Goal: Transaction & Acquisition: Subscribe to service/newsletter

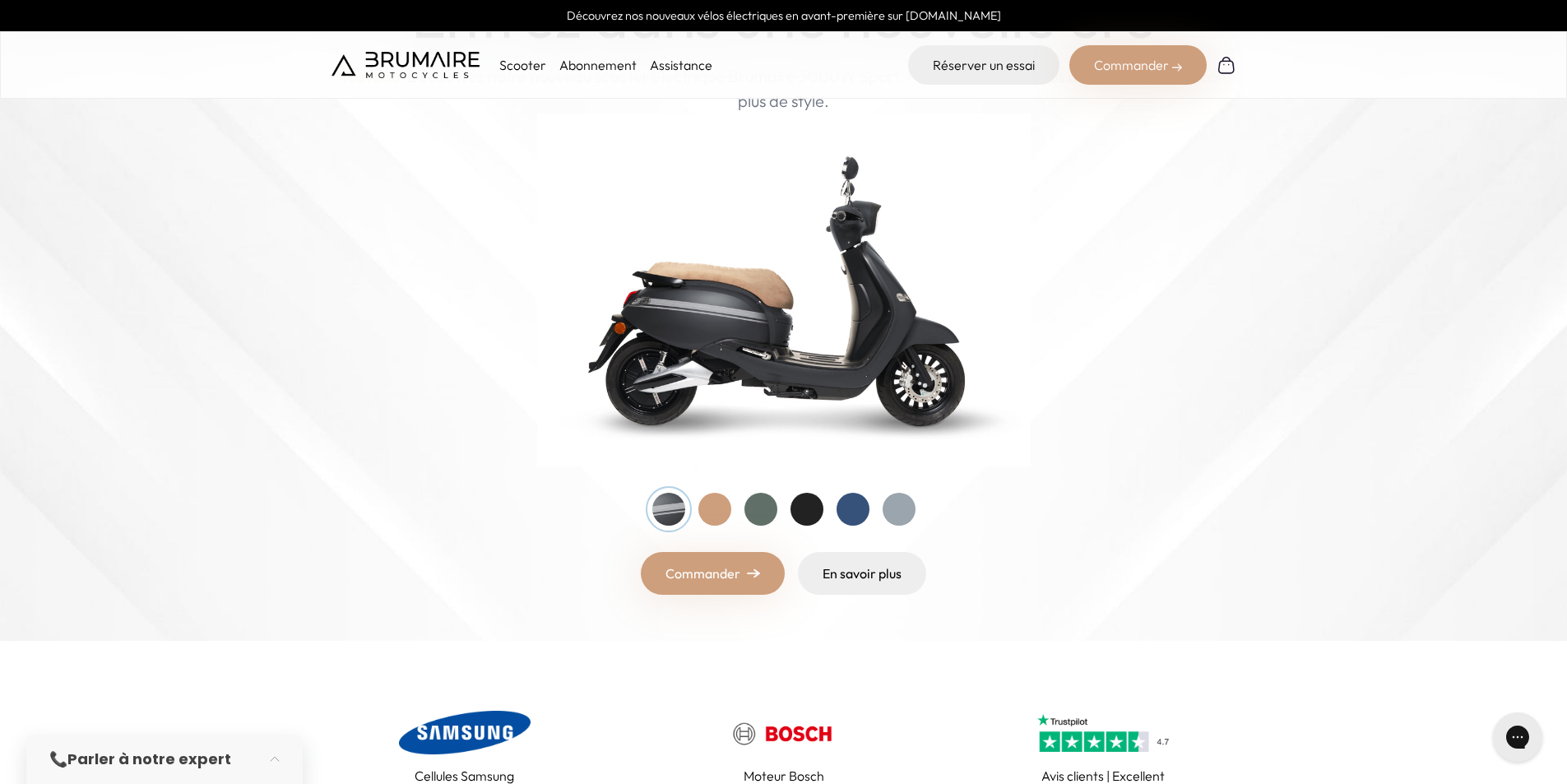
scroll to position [165, 0]
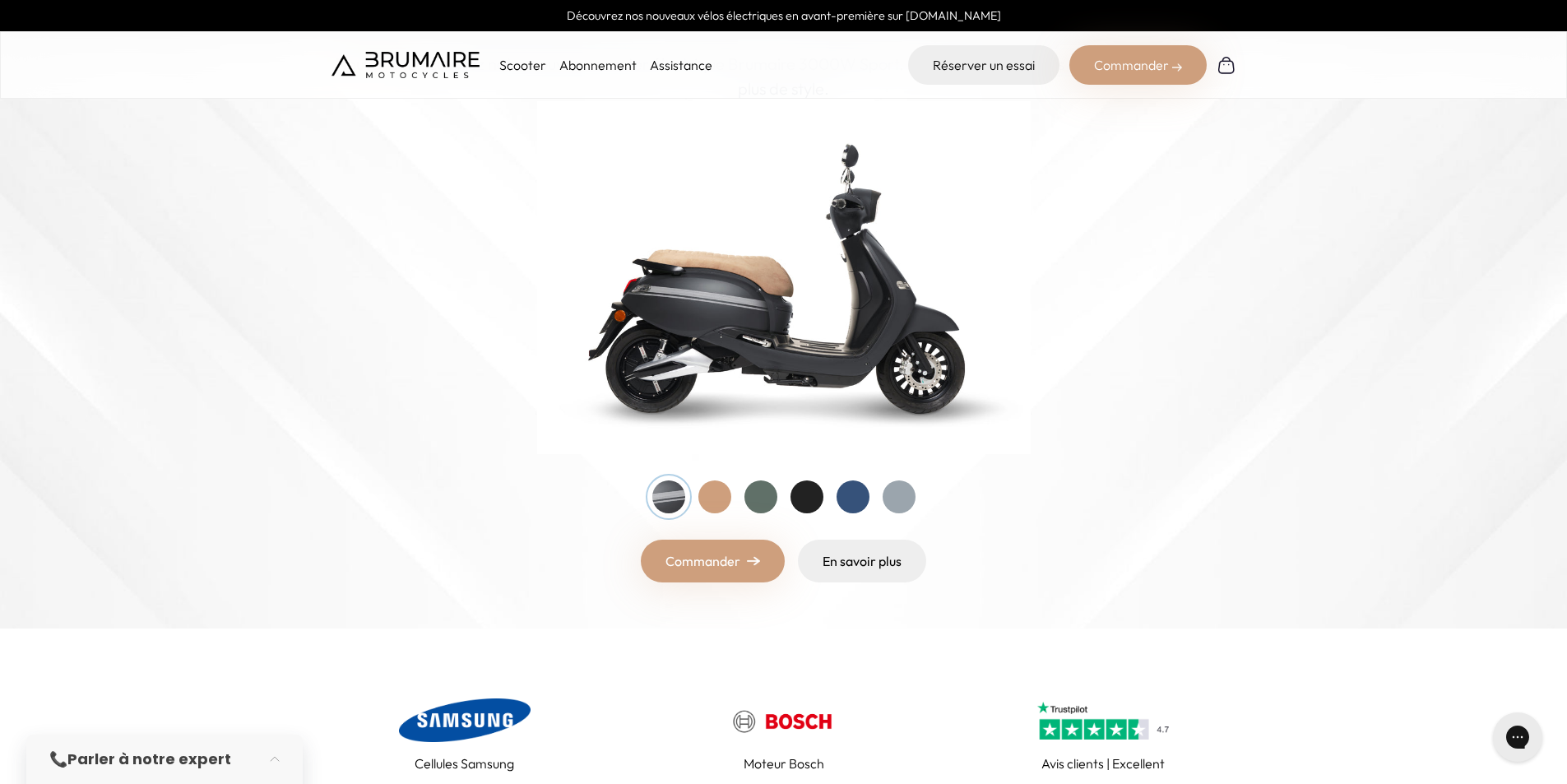
click at [715, 498] on div at bounding box center [715, 496] width 33 height 33
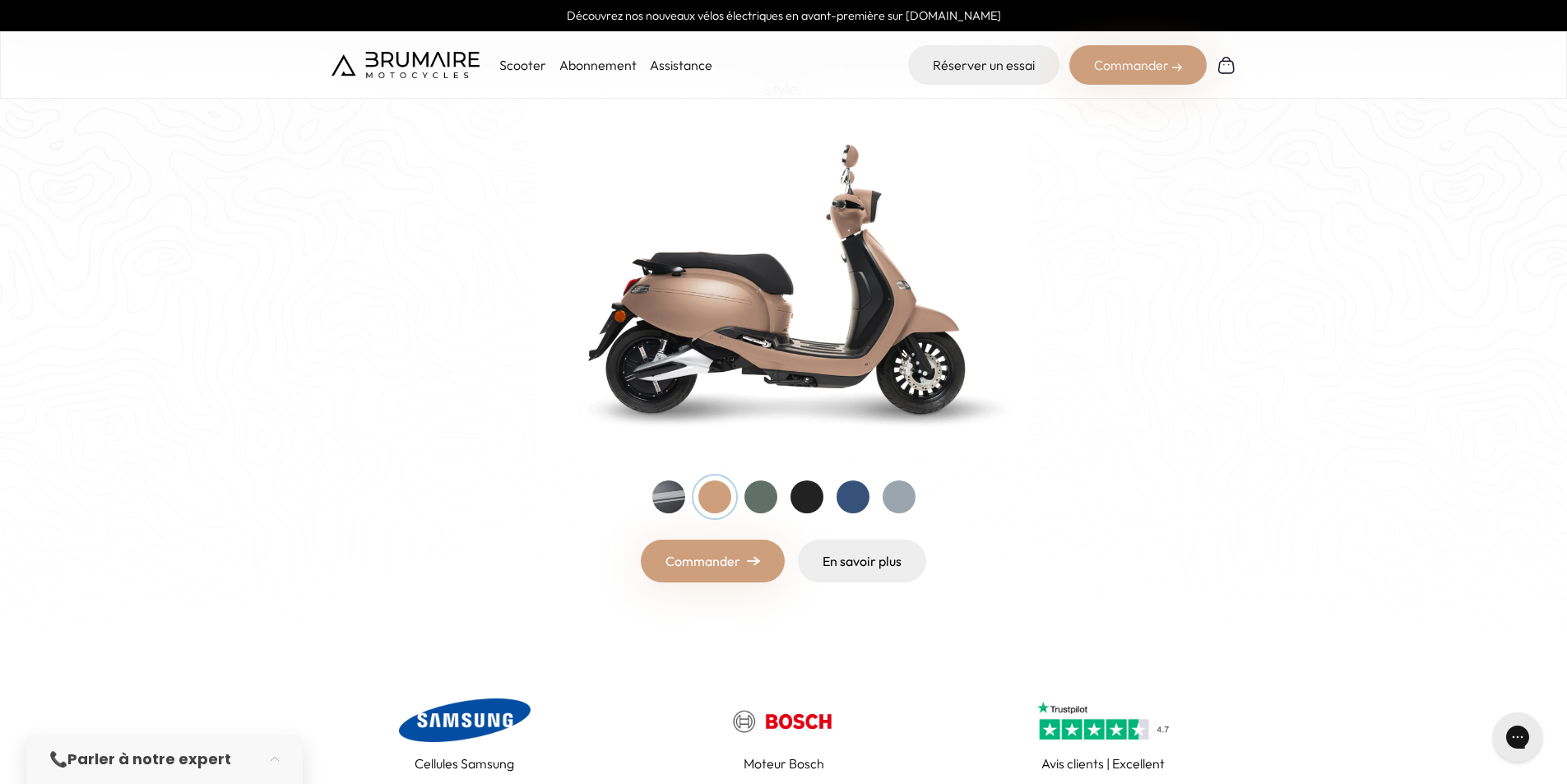
click at [754, 499] on div at bounding box center [761, 496] width 33 height 33
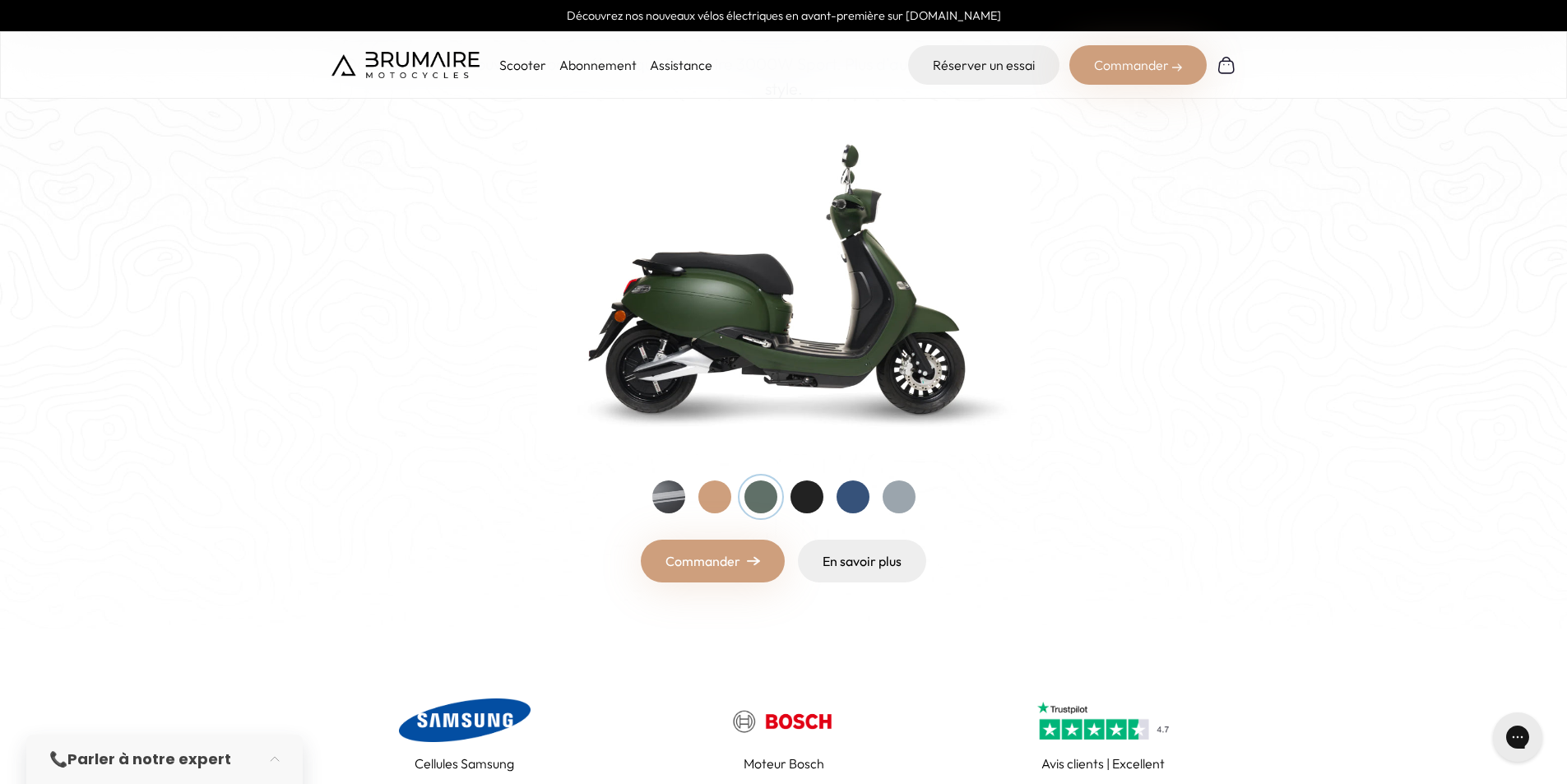
click at [802, 497] on div at bounding box center [807, 496] width 33 height 33
click at [848, 495] on div at bounding box center [853, 496] width 33 height 33
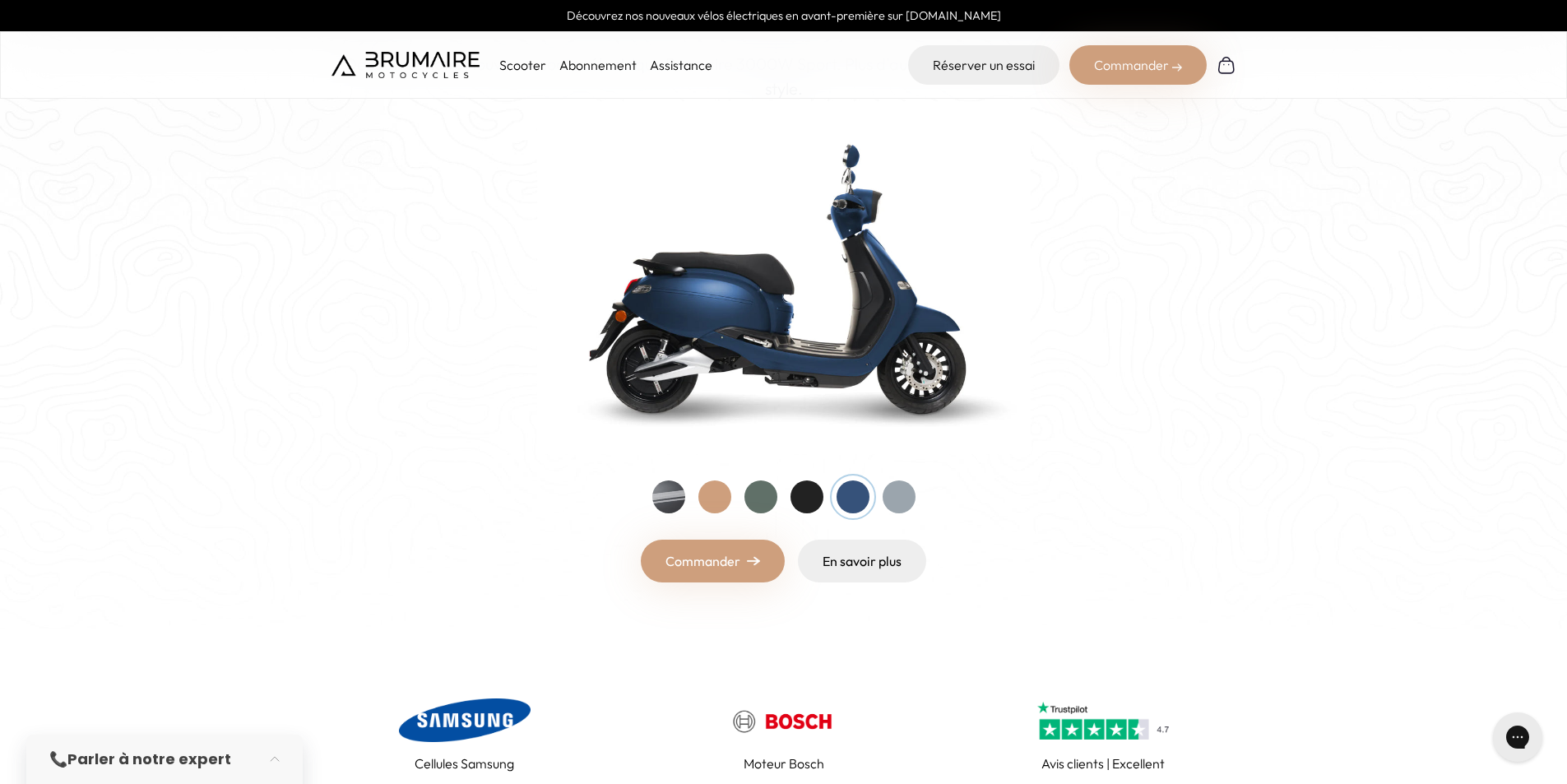
click at [905, 502] on div at bounding box center [899, 496] width 33 height 33
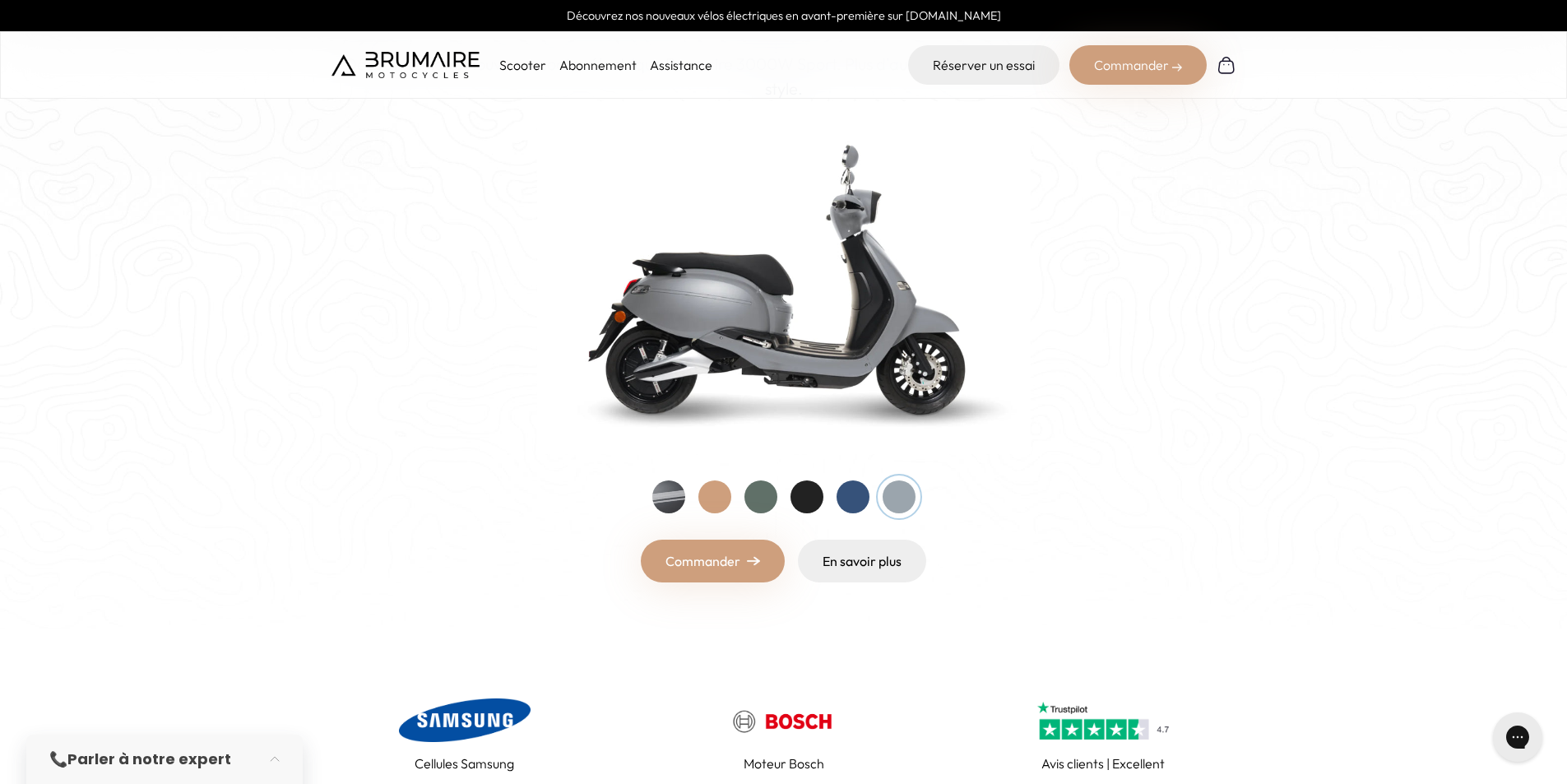
click at [845, 499] on div at bounding box center [853, 496] width 33 height 33
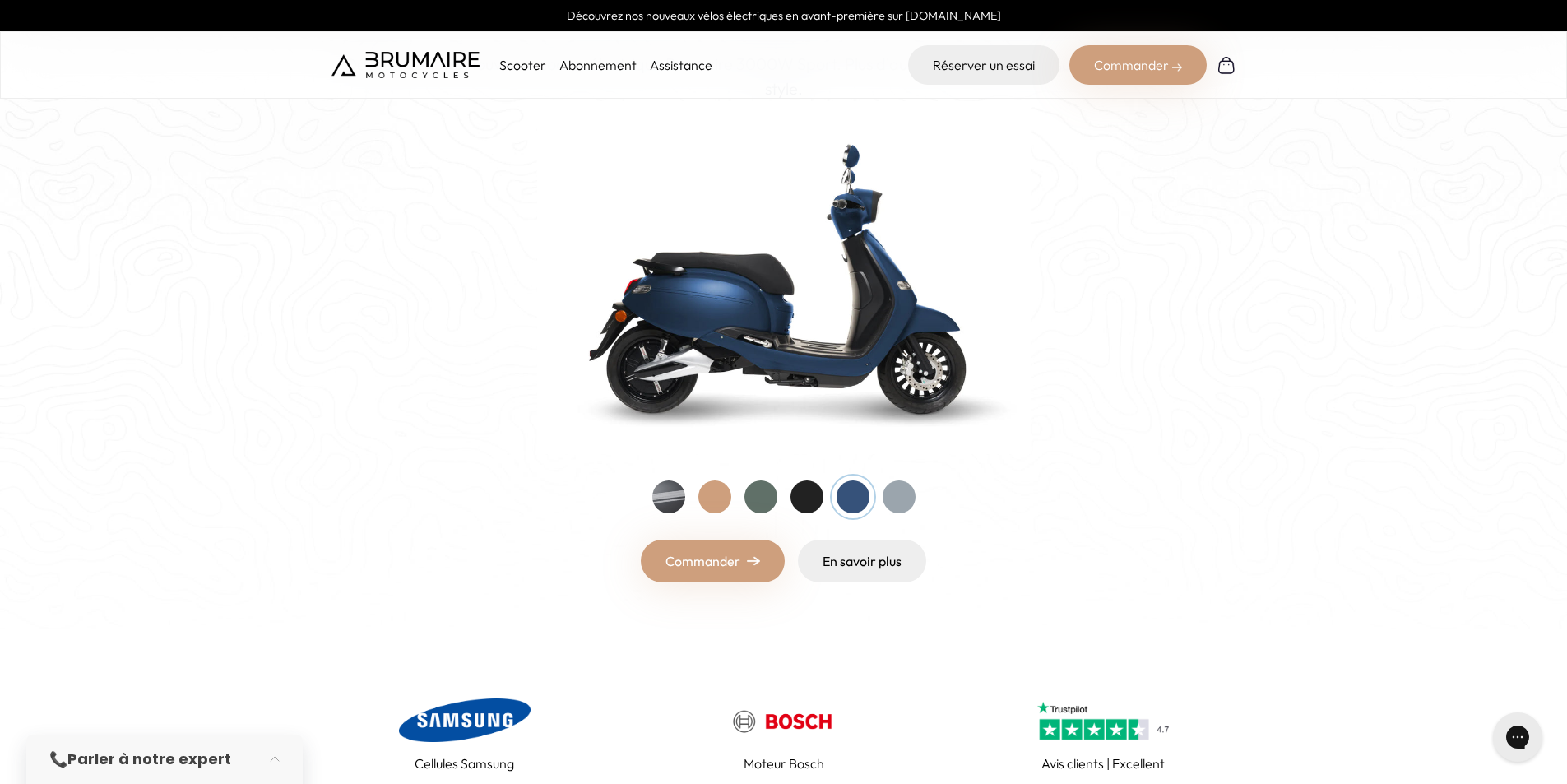
click at [805, 498] on div at bounding box center [807, 496] width 33 height 33
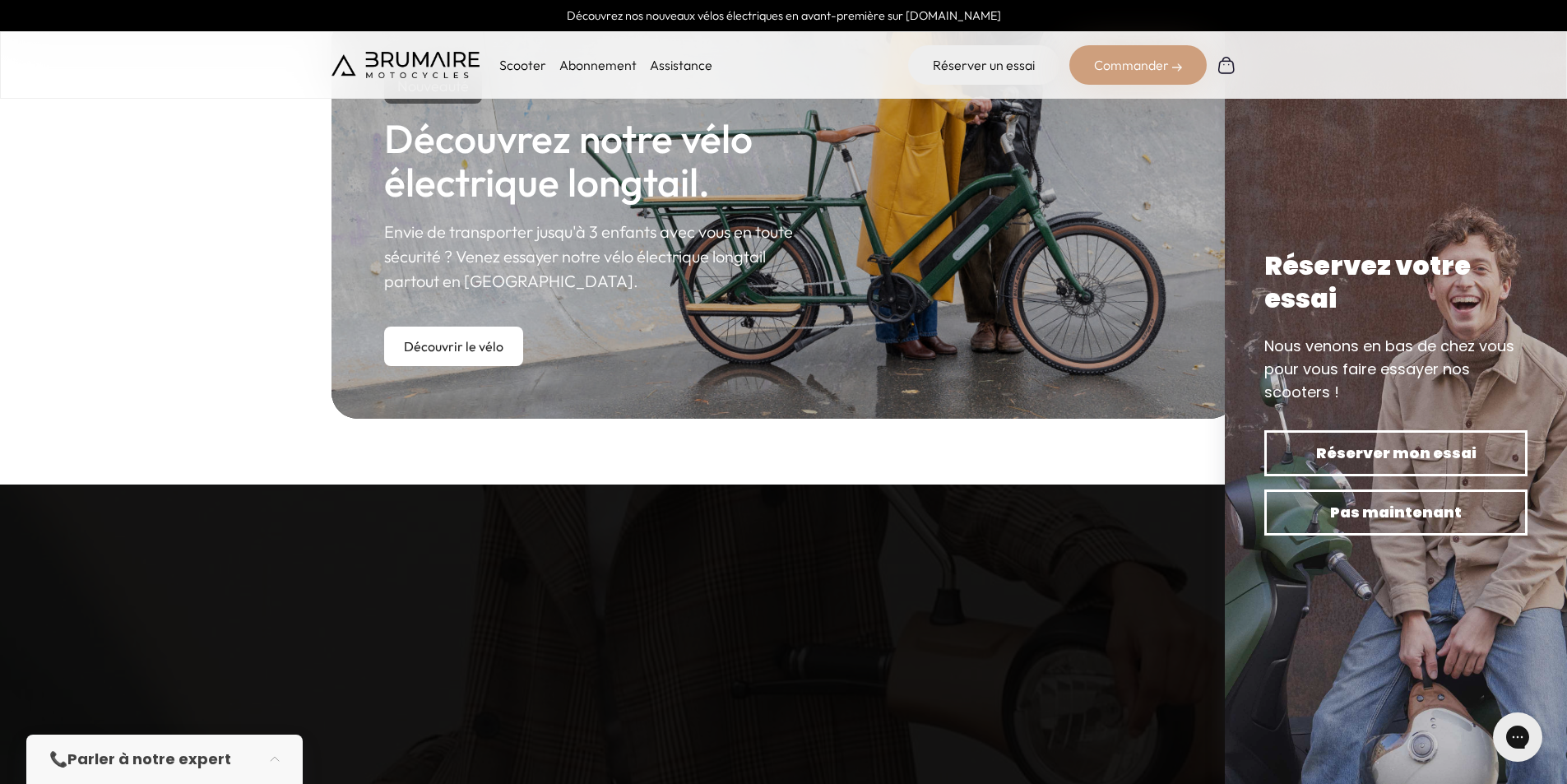
scroll to position [986, 0]
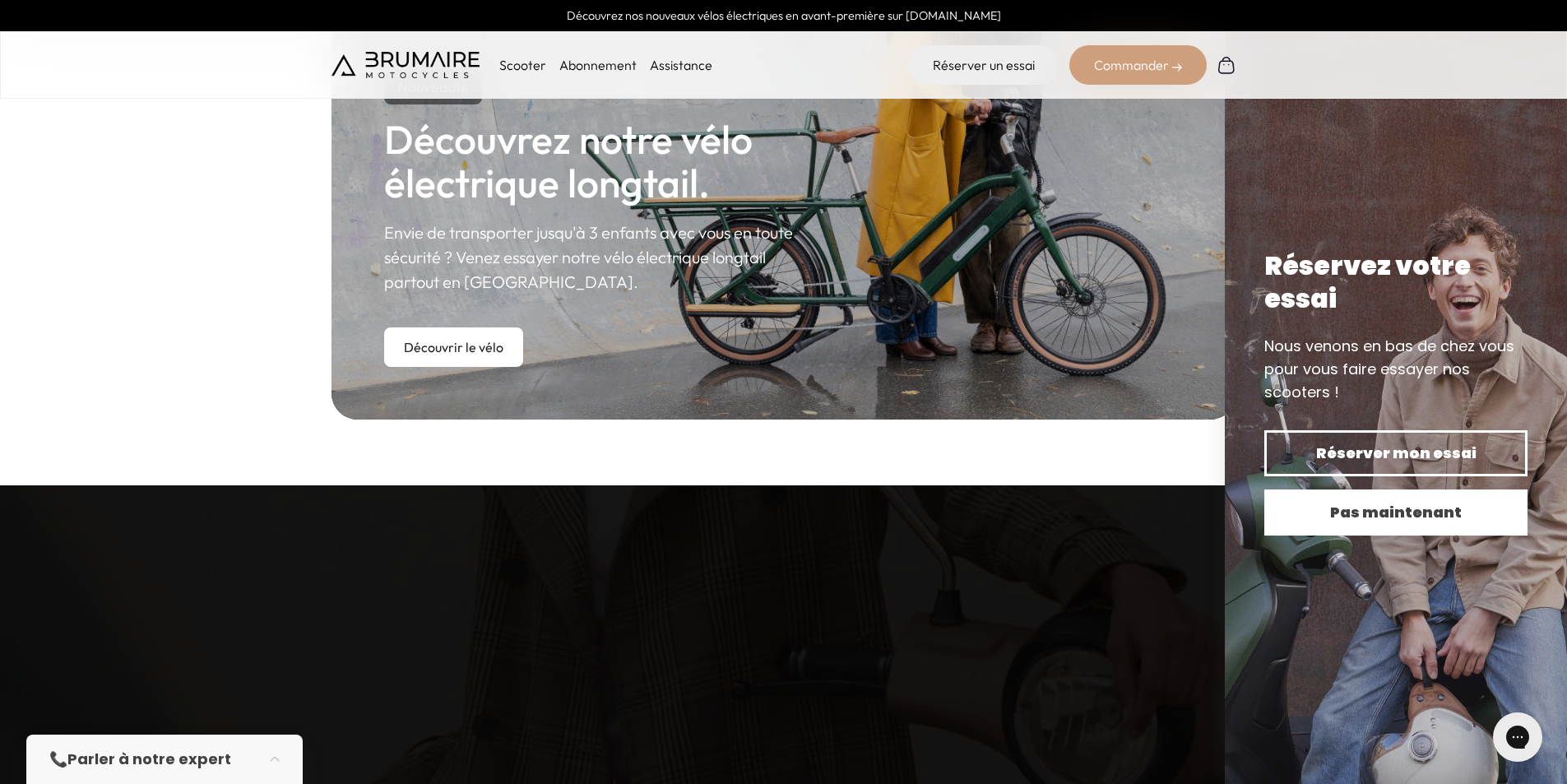
click at [1452, 519] on span "Pas maintenant" at bounding box center [1395, 512] width 206 height 23
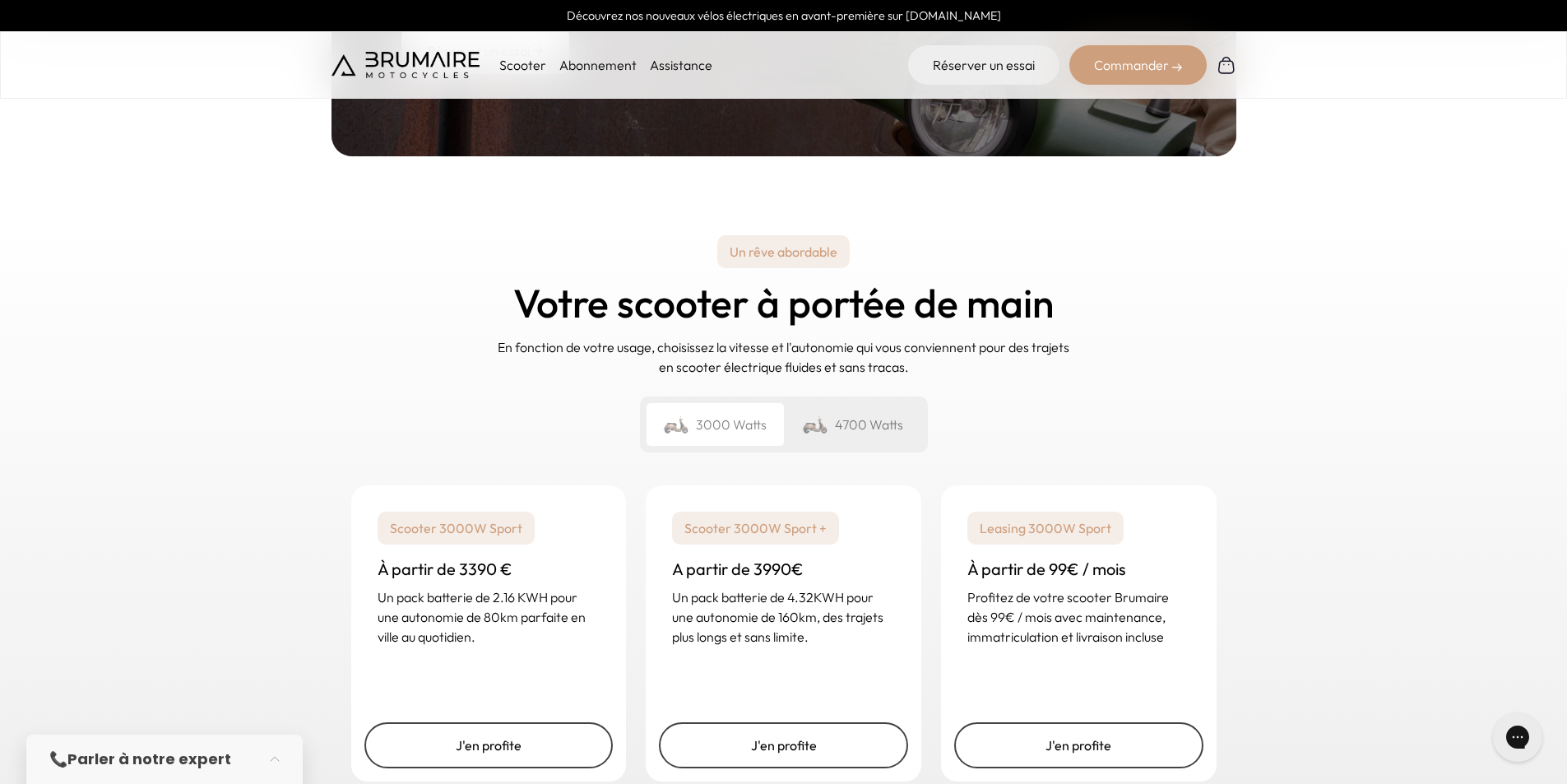
scroll to position [2303, 0]
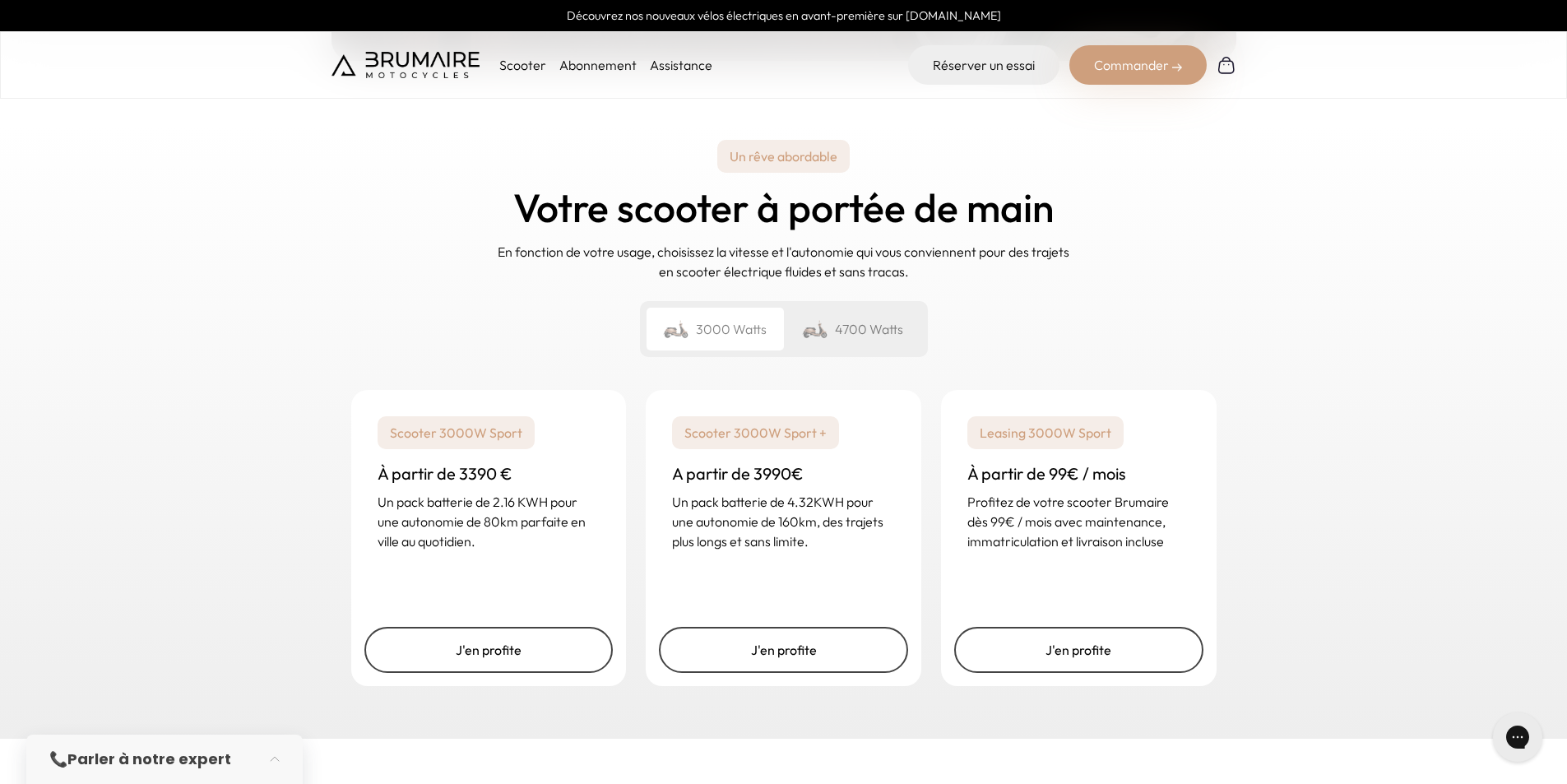
click at [856, 332] on div "4700 Watts" at bounding box center [852, 329] width 137 height 43
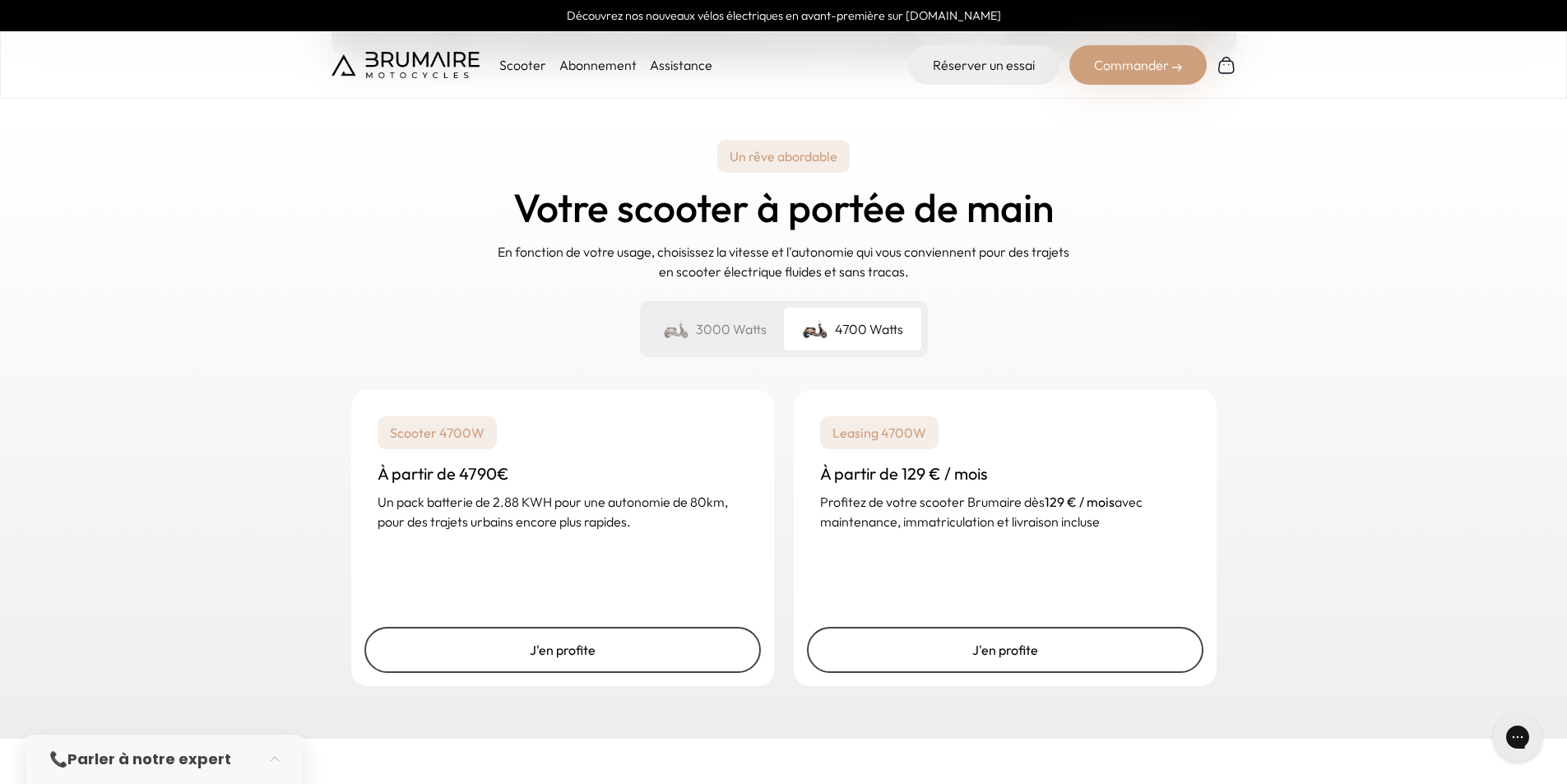
click at [753, 338] on div "3000 Watts" at bounding box center [715, 329] width 137 height 43
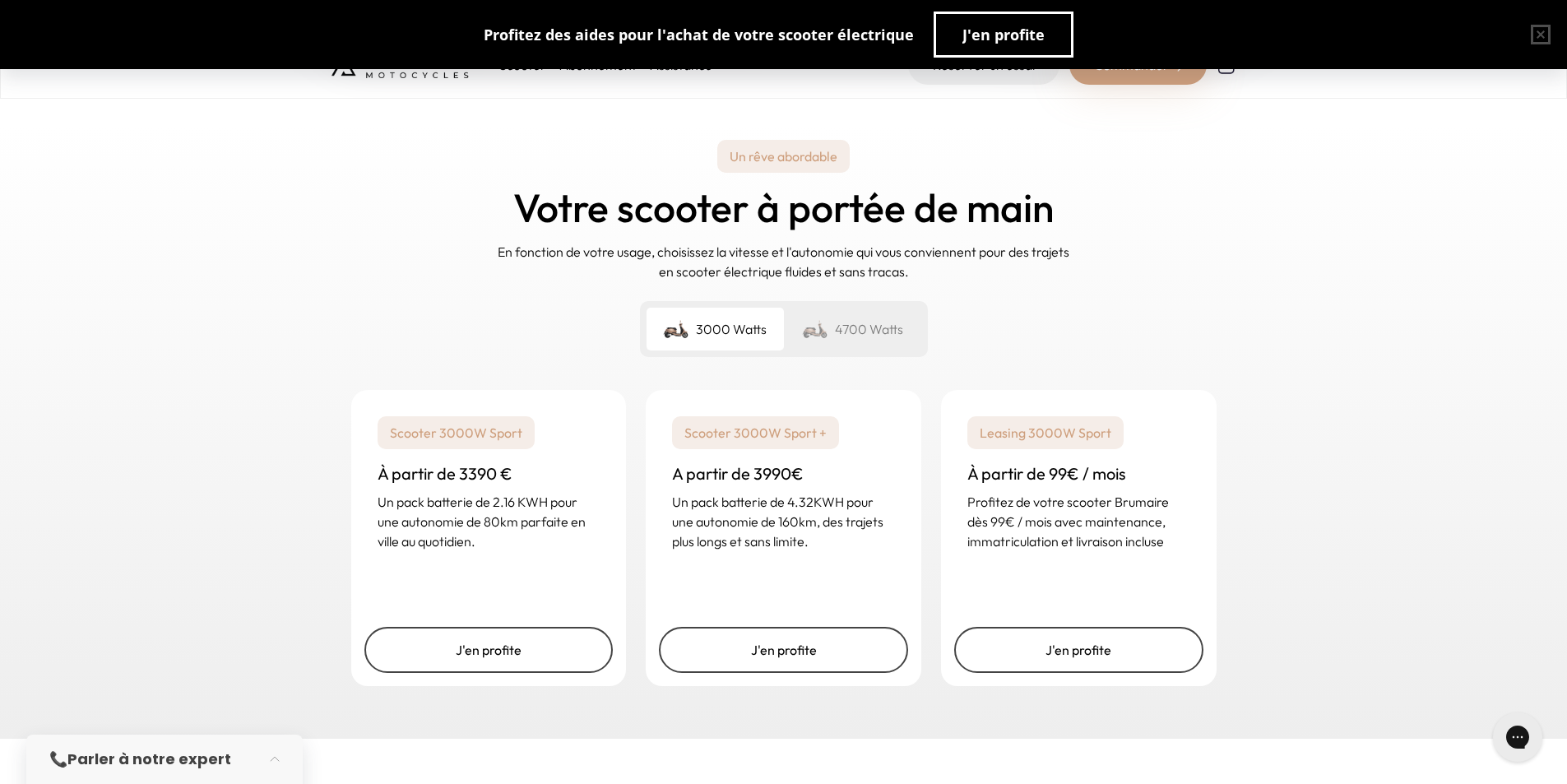
click at [852, 334] on div "4700 Watts" at bounding box center [852, 329] width 137 height 43
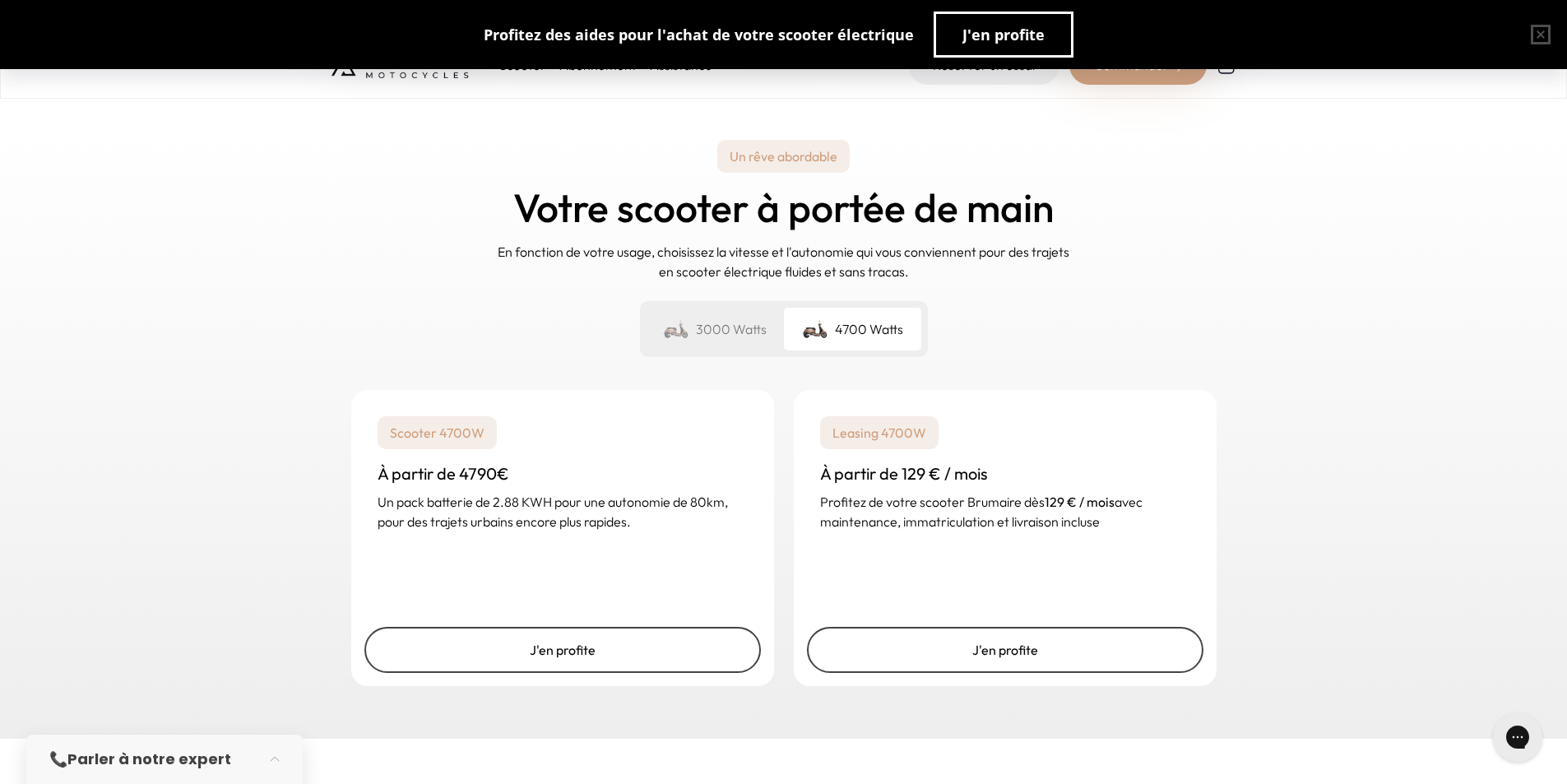
click at [747, 341] on div "3000 Watts" at bounding box center [715, 329] width 137 height 43
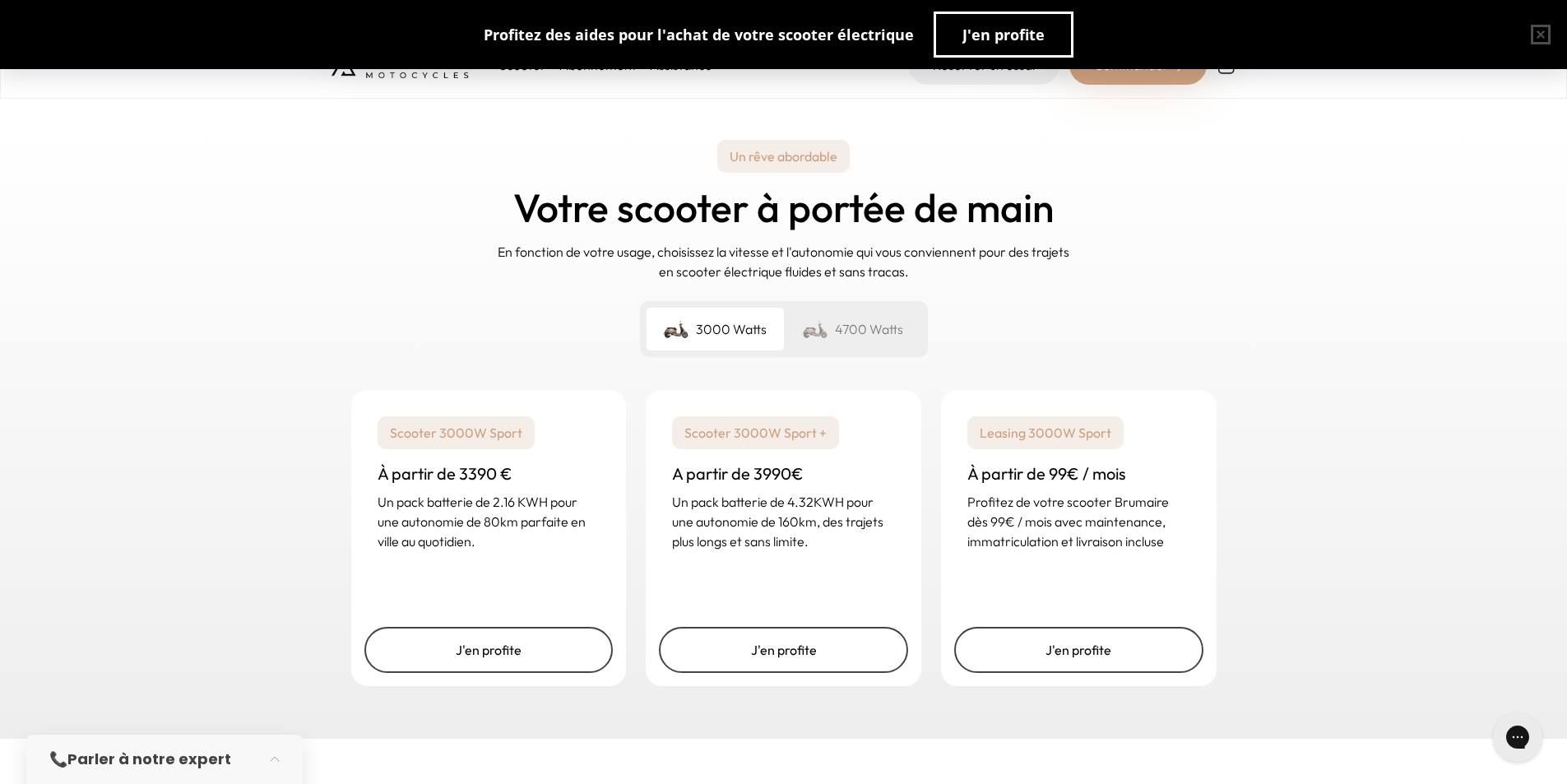
click at [827, 331] on img at bounding box center [815, 328] width 27 height 23
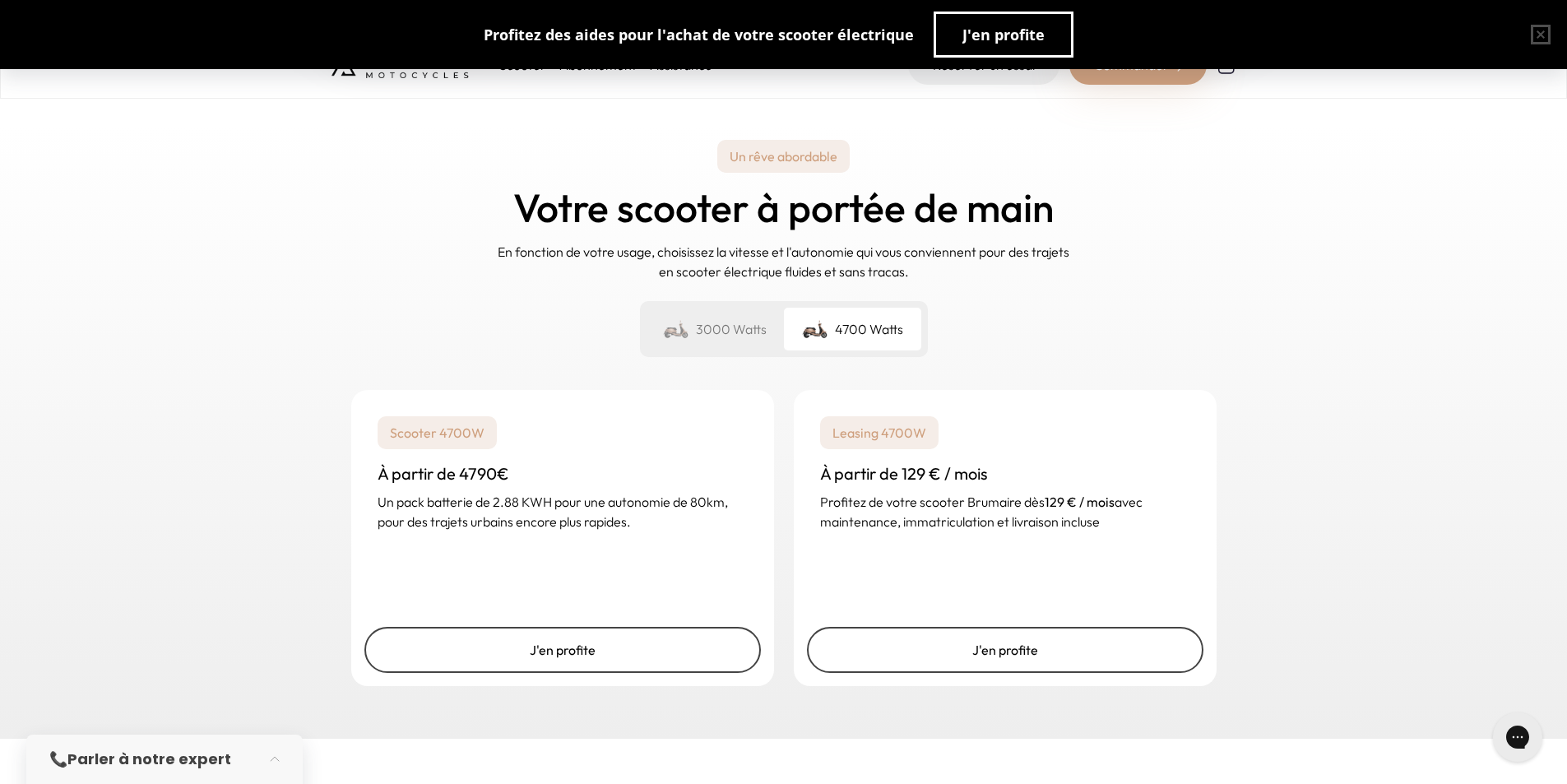
click at [767, 332] on div "3000 Watts" at bounding box center [715, 329] width 137 height 43
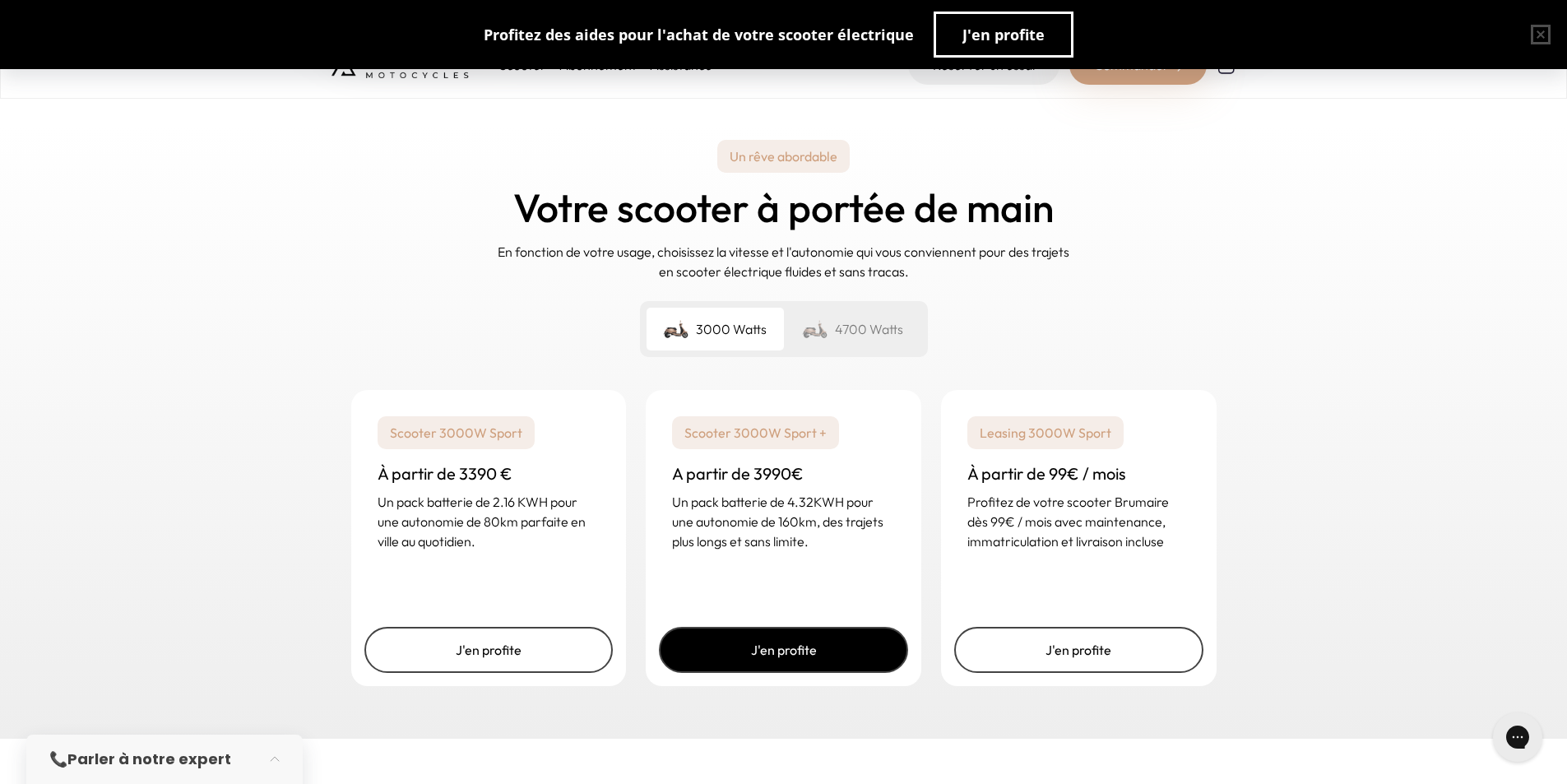
click at [758, 638] on link "J'en profite" at bounding box center [784, 649] width 249 height 46
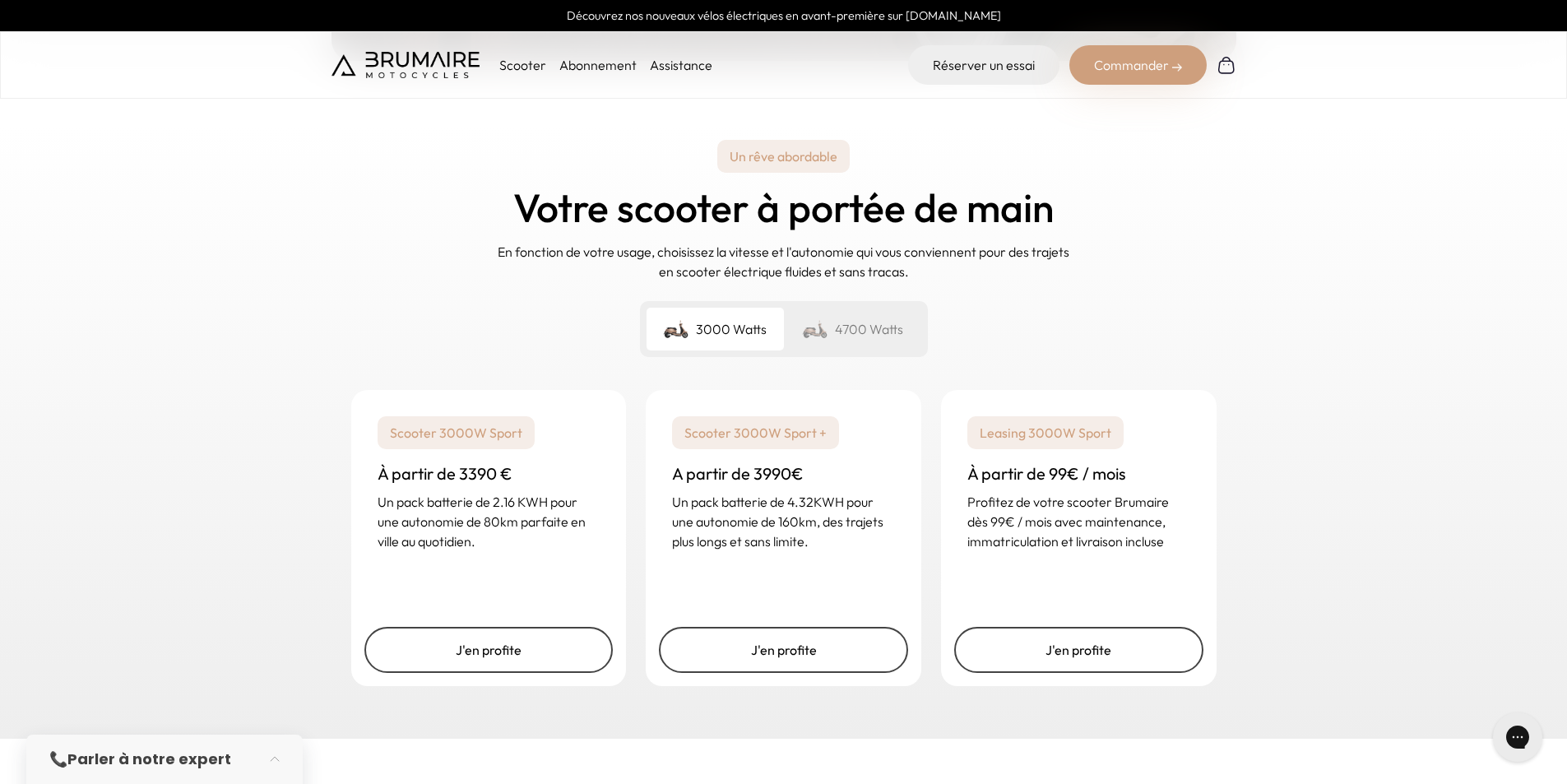
click at [519, 64] on p "Scooter" at bounding box center [522, 65] width 47 height 20
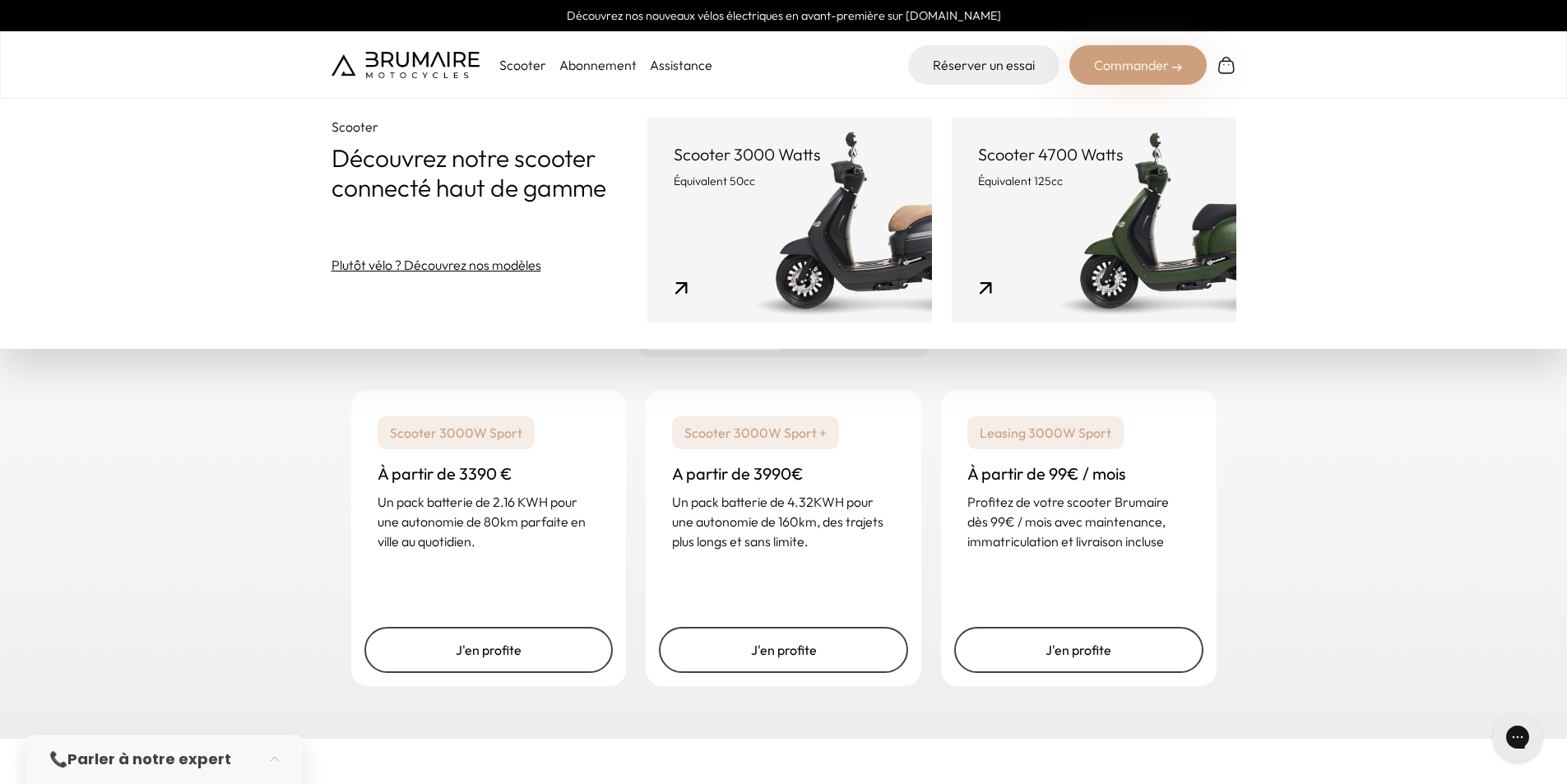
click at [595, 64] on link "Abonnement" at bounding box center [598, 65] width 78 height 16
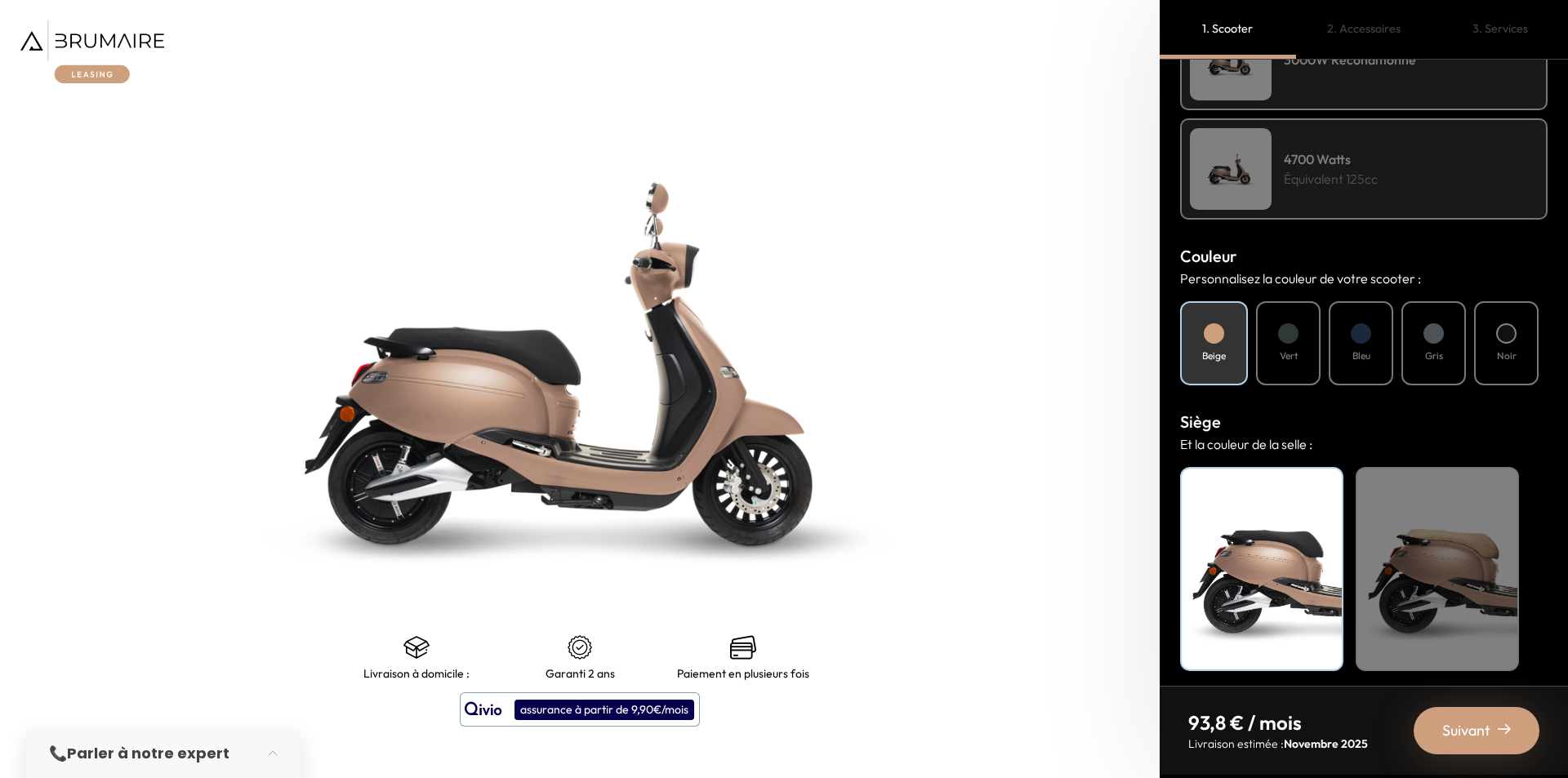
scroll to position [426, 0]
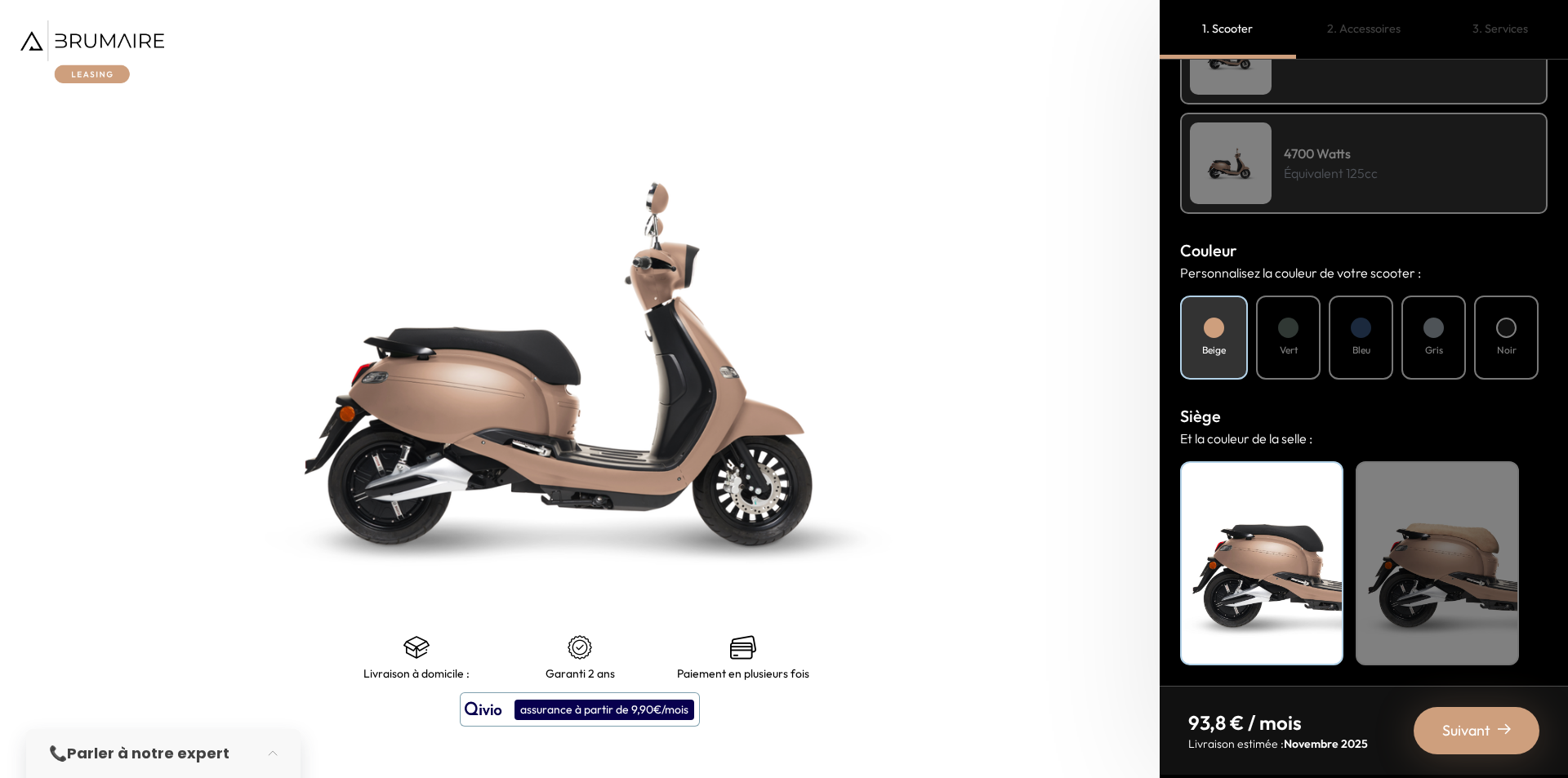
click at [1493, 333] on div "Noir" at bounding box center [1506, 338] width 64 height 84
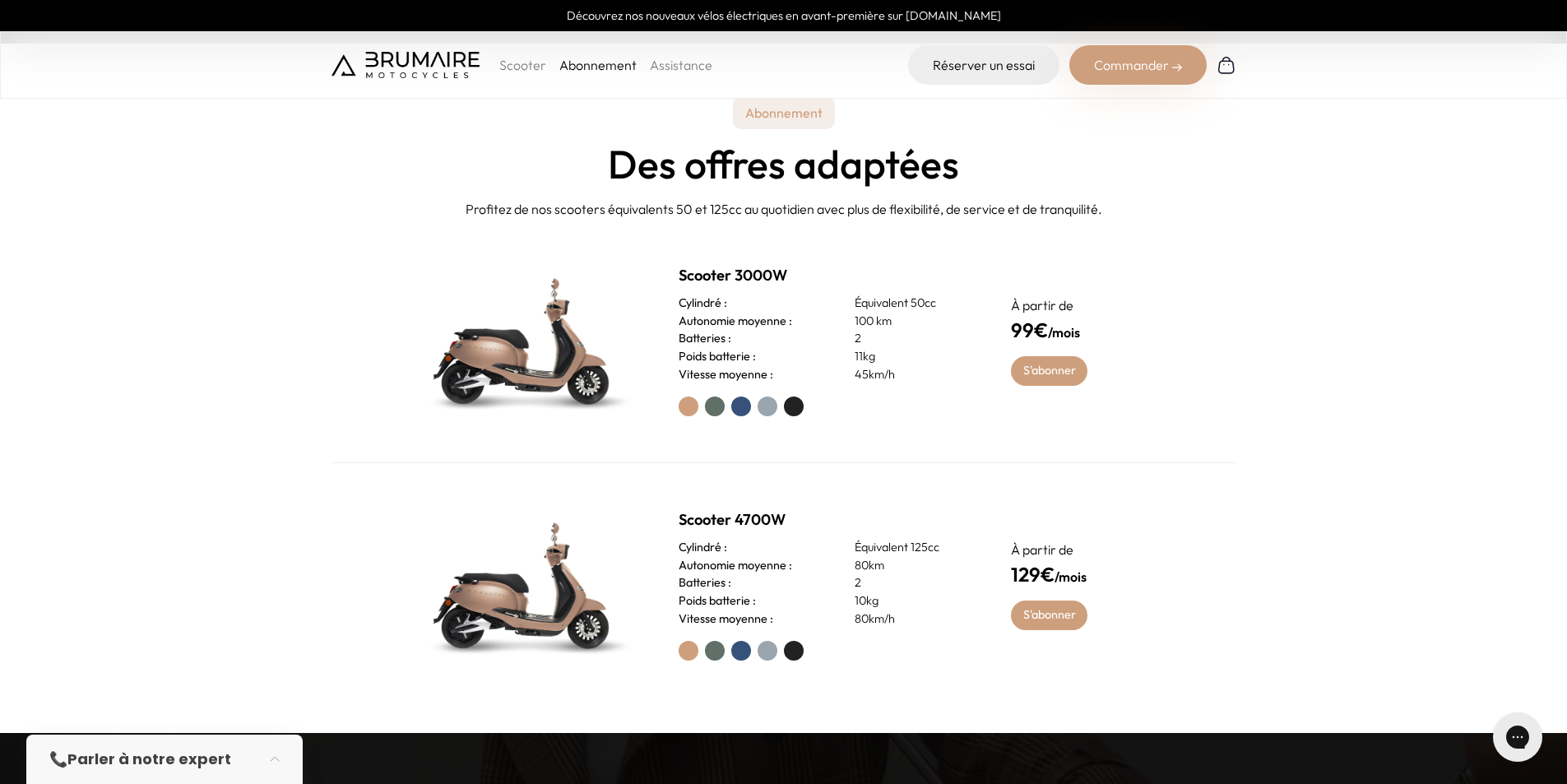
scroll to position [822, 0]
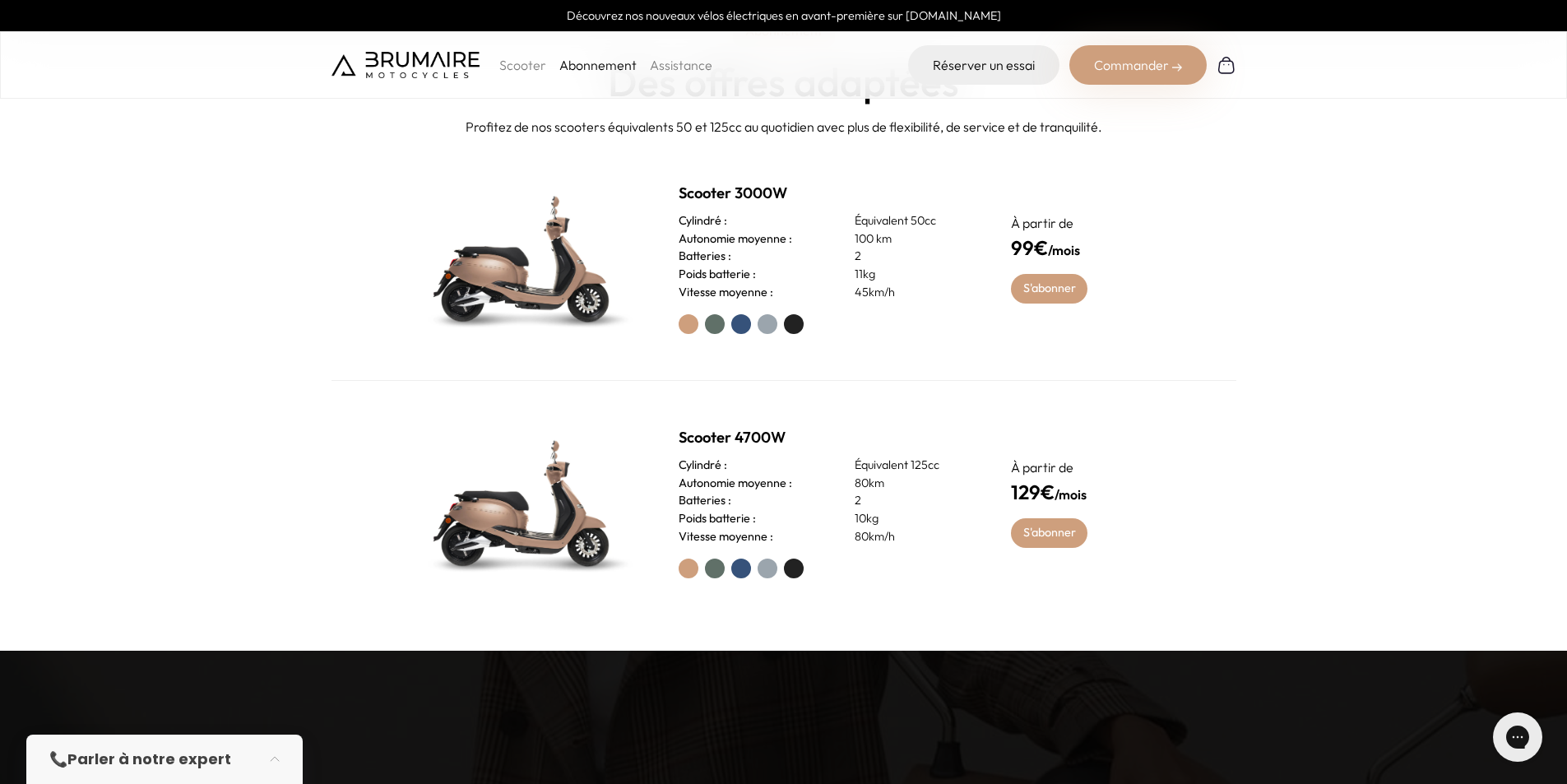
click at [792, 327] on label at bounding box center [794, 324] width 20 height 20
